Goal: Find specific page/section: Find specific page/section

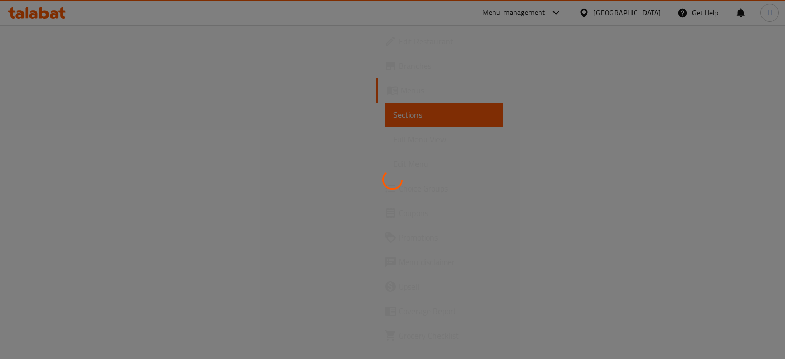
click at [42, 15] on div at bounding box center [392, 179] width 785 height 359
drag, startPoint x: 188, startPoint y: 179, endPoint x: 145, endPoint y: 120, distance: 73.4
click at [155, 133] on div at bounding box center [392, 179] width 785 height 359
click at [65, 18] on div at bounding box center [392, 179] width 785 height 359
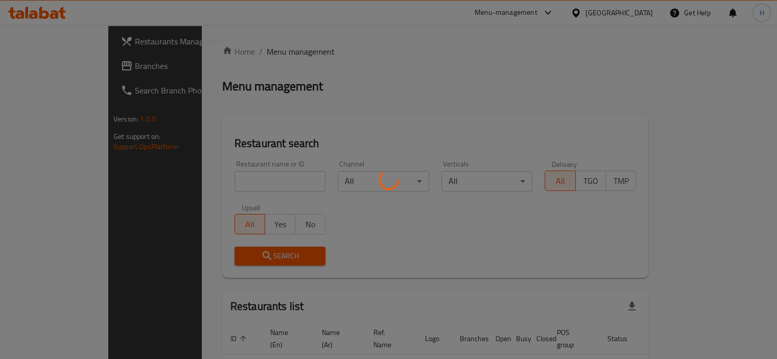
click at [377, 94] on div at bounding box center [388, 179] width 777 height 359
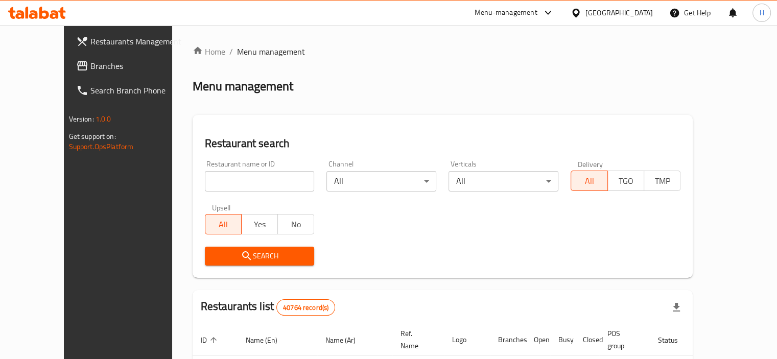
click at [90, 69] on span "Branches" at bounding box center [137, 66] width 95 height 12
